Goal: Information Seeking & Learning: Learn about a topic

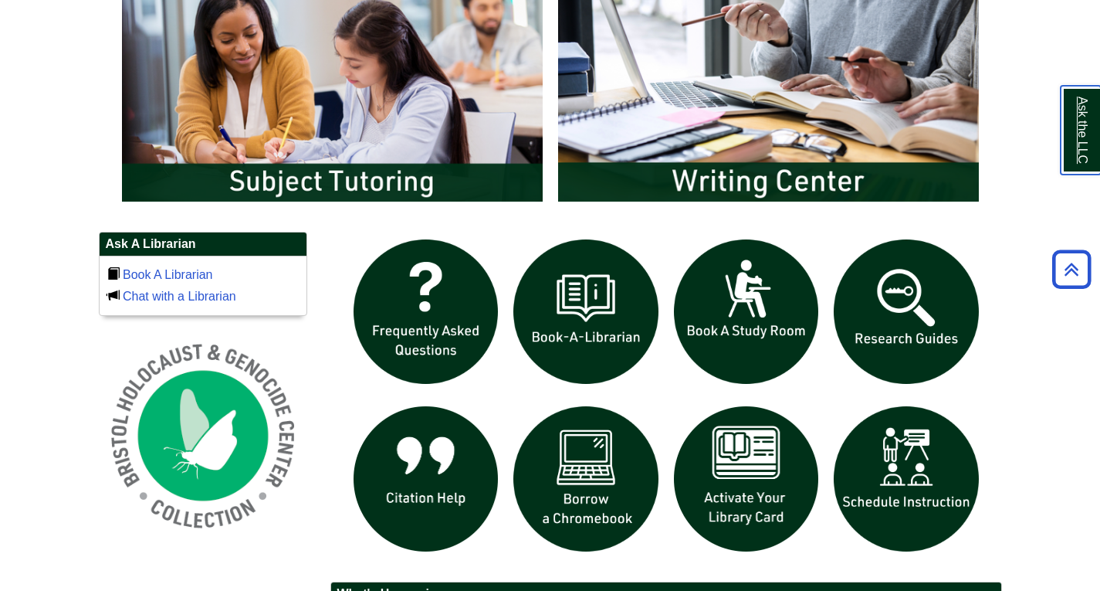
scroll to position [864, 0]
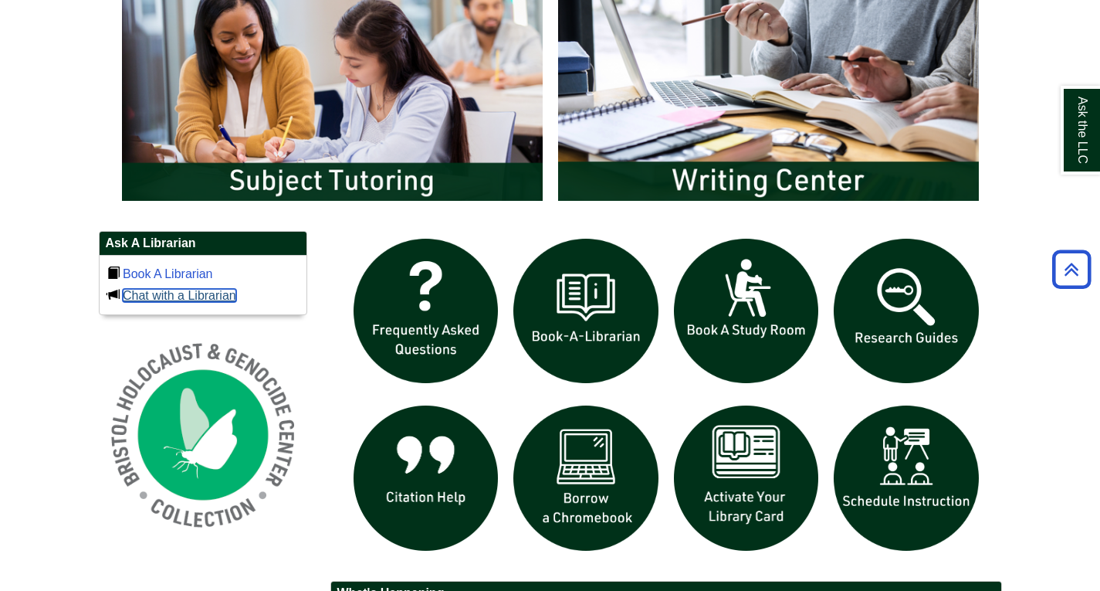
click at [191, 294] on link "Chat with a Librarian" at bounding box center [179, 295] width 113 height 13
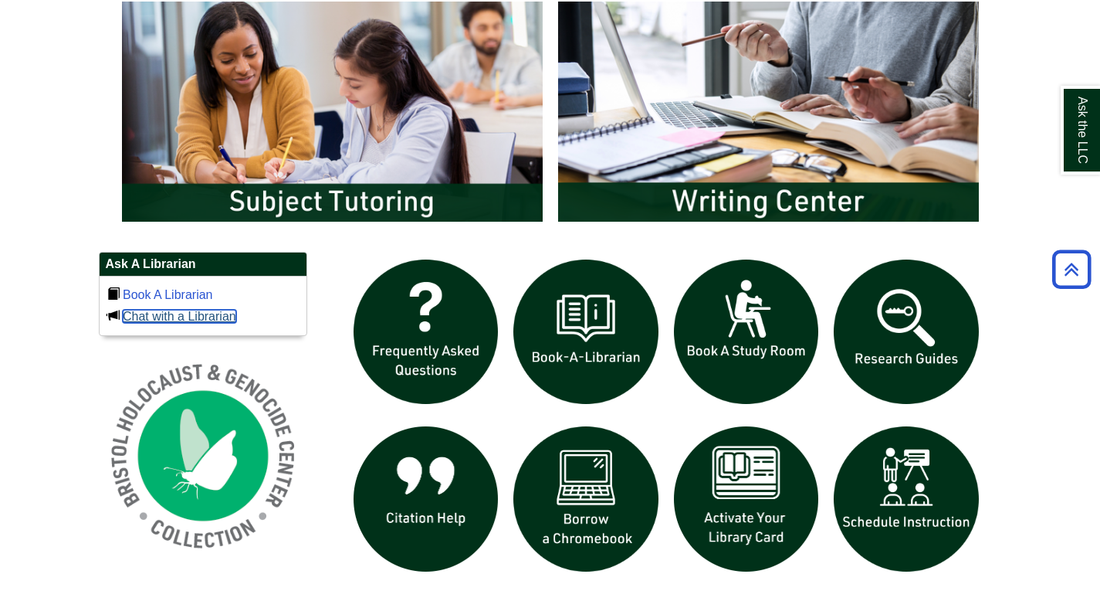
scroll to position [842, 0]
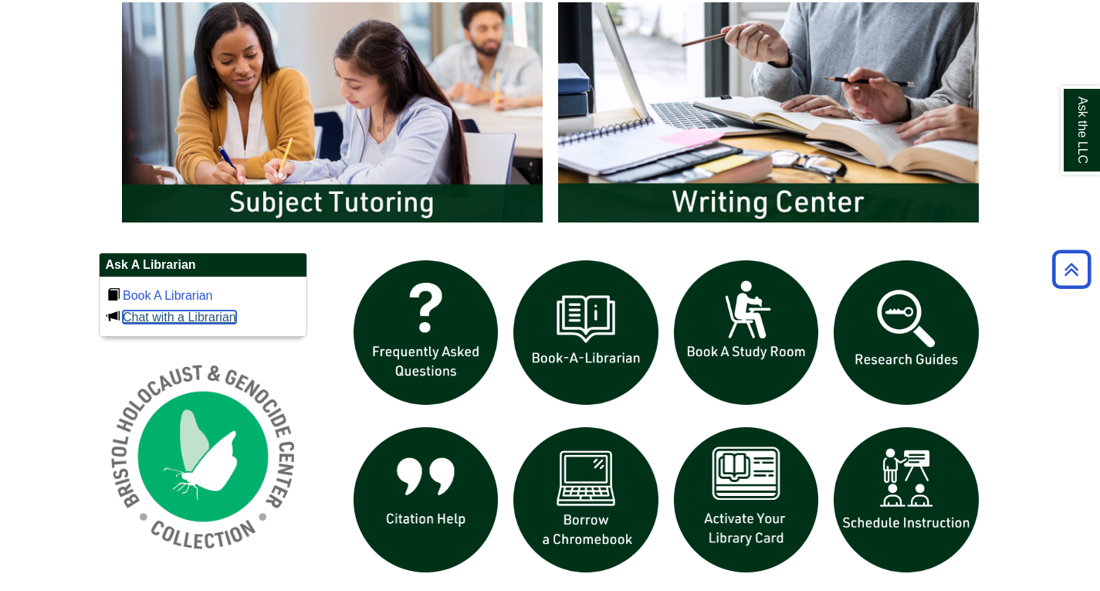
click at [191, 314] on link "Chat with a Librarian" at bounding box center [179, 316] width 113 height 13
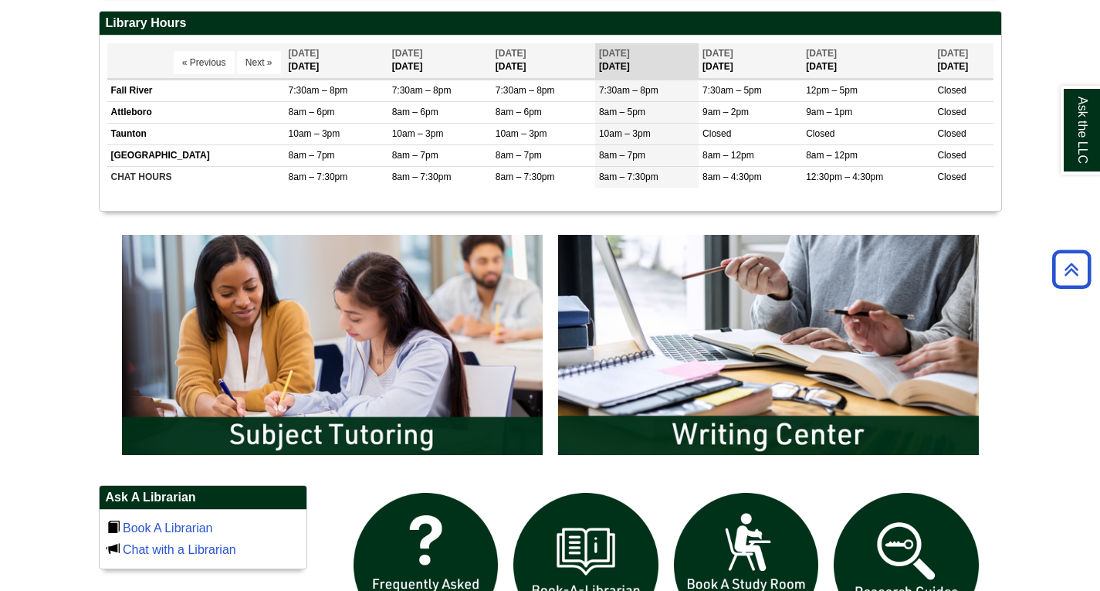
scroll to position [582, 0]
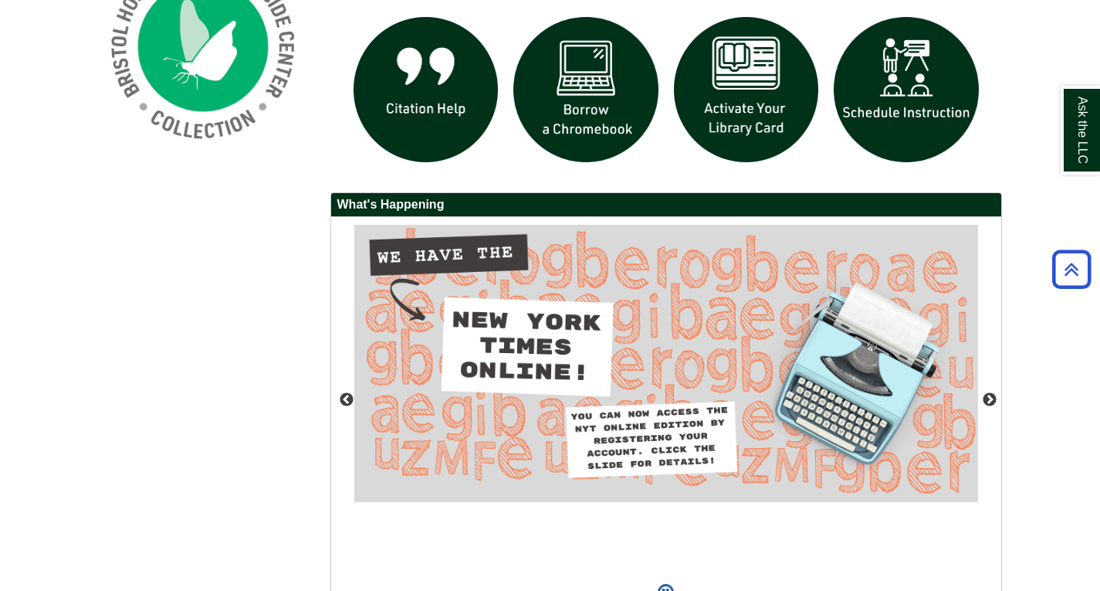
scroll to position [1343, 0]
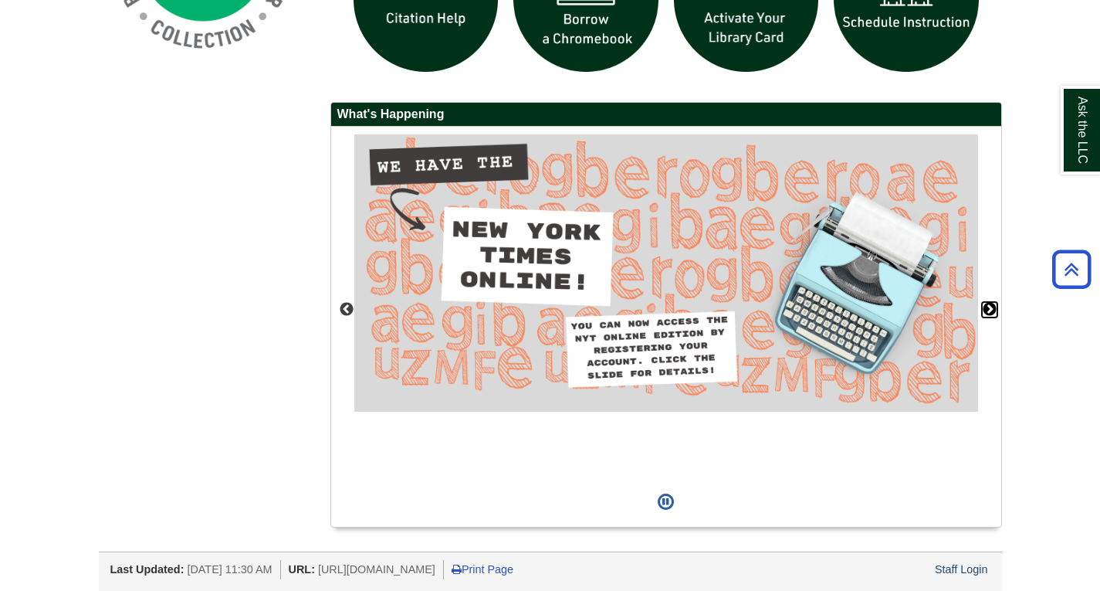
click at [990, 306] on button "Next" at bounding box center [989, 309] width 15 height 15
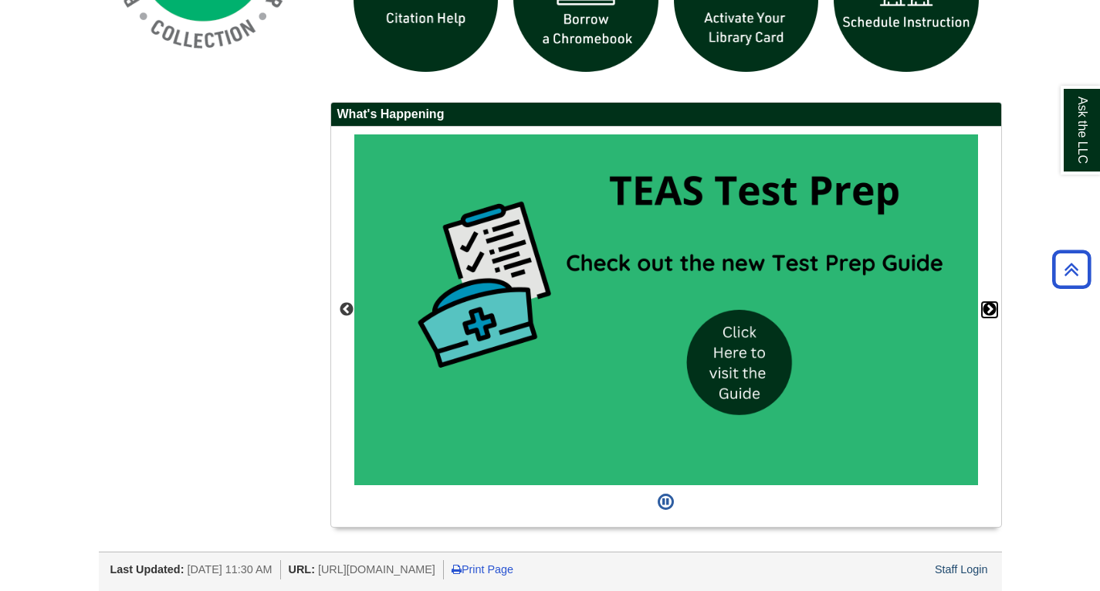
click at [990, 306] on button "Next" at bounding box center [989, 309] width 15 height 15
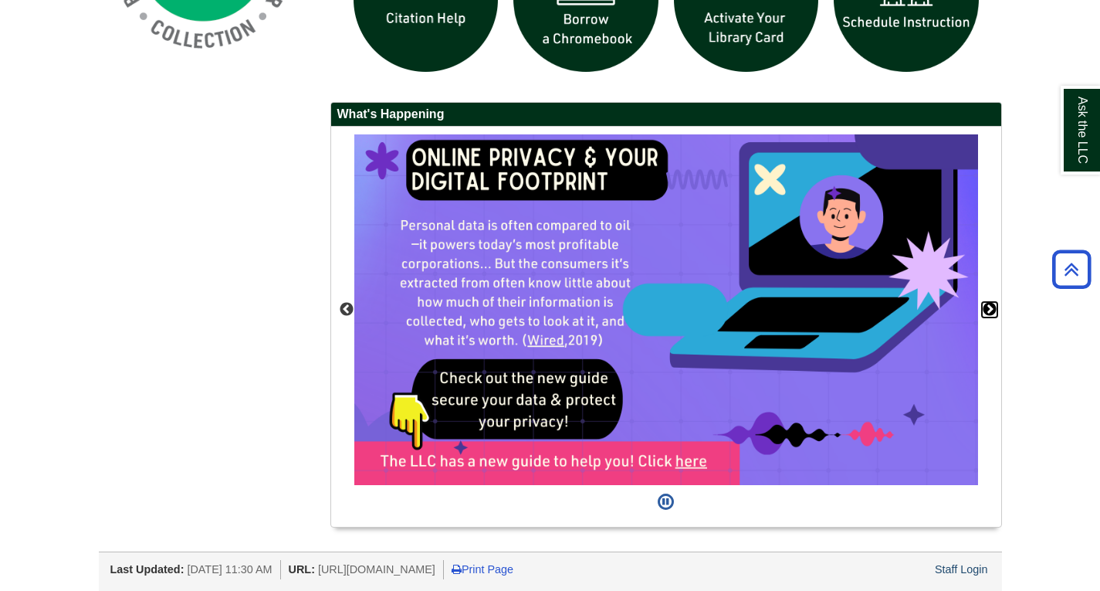
click at [990, 306] on button "Next" at bounding box center [989, 309] width 15 height 15
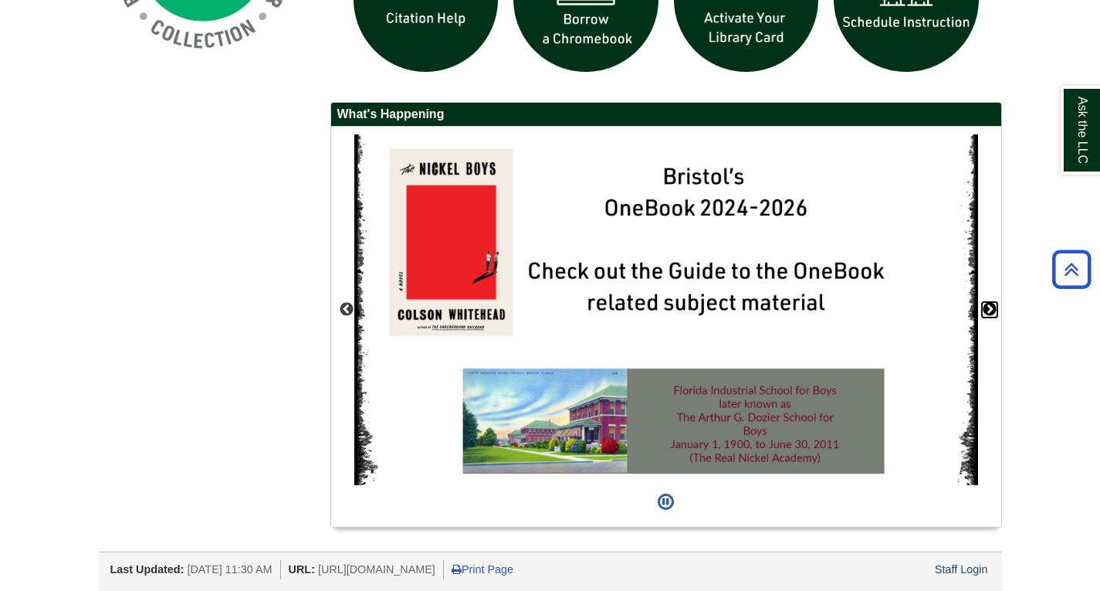
click at [990, 306] on button "Next" at bounding box center [989, 309] width 15 height 15
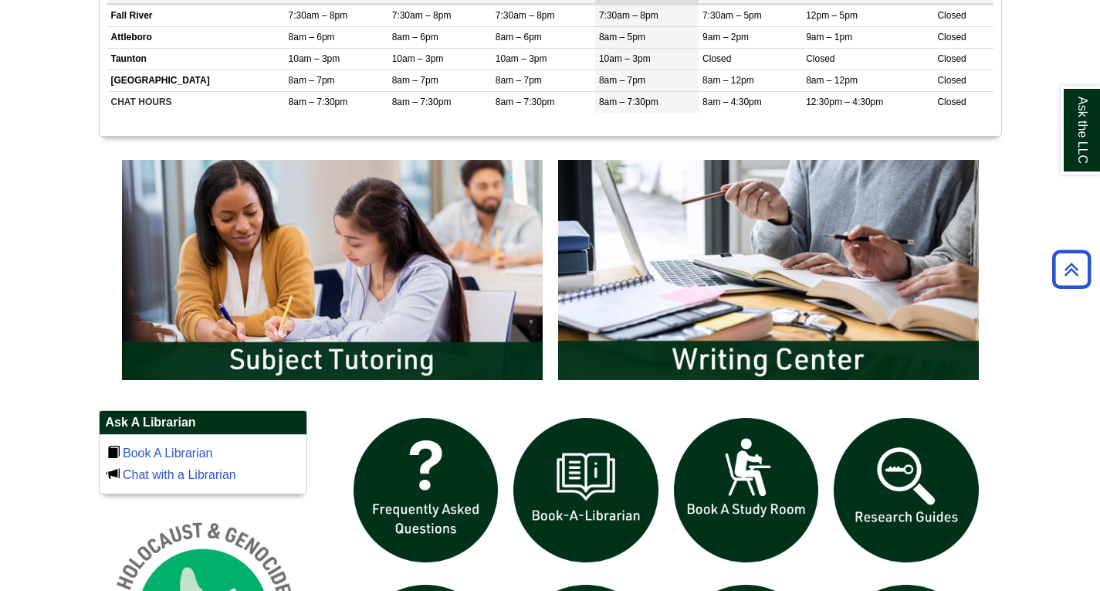
scroll to position [684, 0]
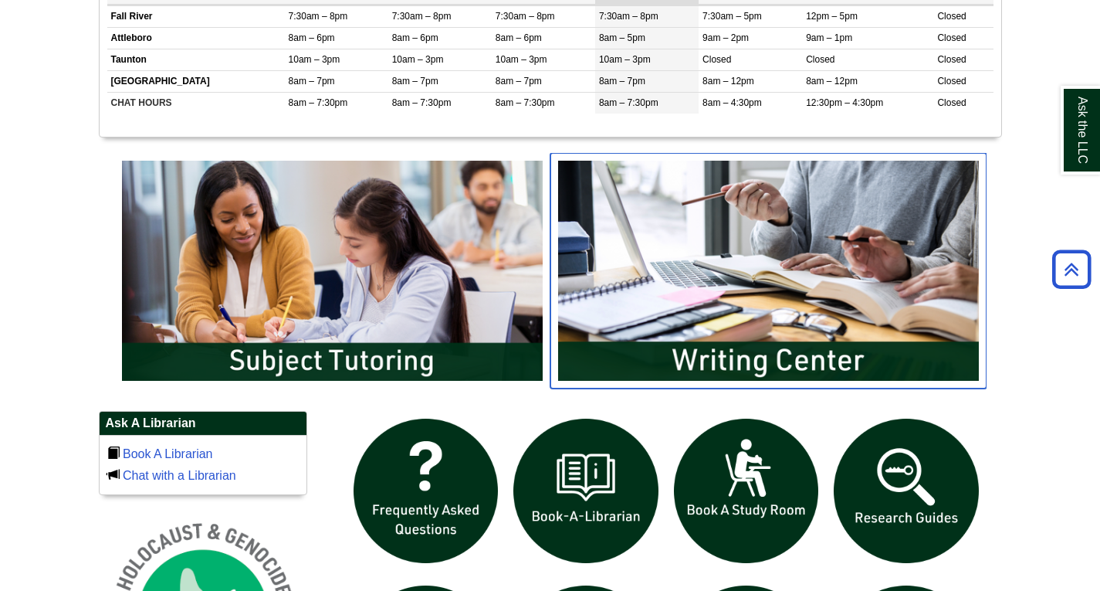
click at [742, 235] on img "slideshow" at bounding box center [768, 270] width 436 height 235
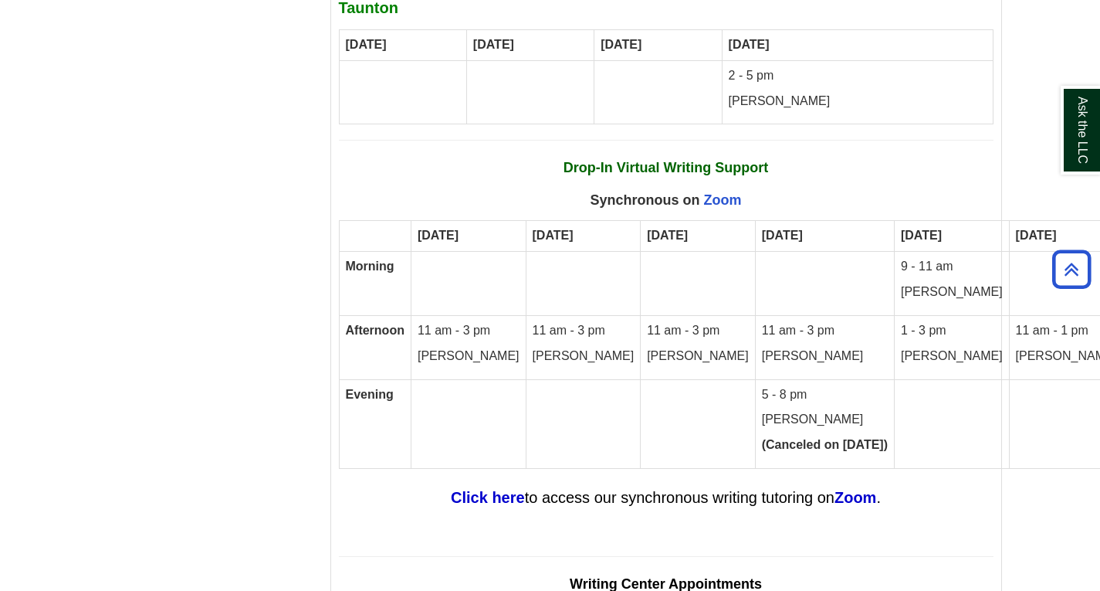
scroll to position [9024, 0]
